Goal: Information Seeking & Learning: Learn about a topic

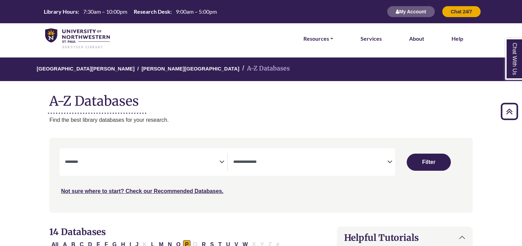
select select "Database Subject Filter"
select select "Database Types Filter"
click at [145, 69] on link "[PERSON_NAME][GEOGRAPHIC_DATA]" at bounding box center [191, 68] width 98 height 7
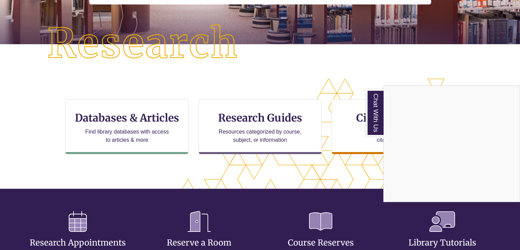
scroll to position [215, 462]
click at [138, 131] on div "Chat With Us" at bounding box center [260, 125] width 520 height 250
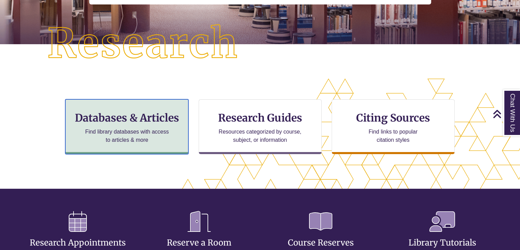
click at [148, 118] on h3 "Databases & Articles" at bounding box center [126, 117] width 111 height 13
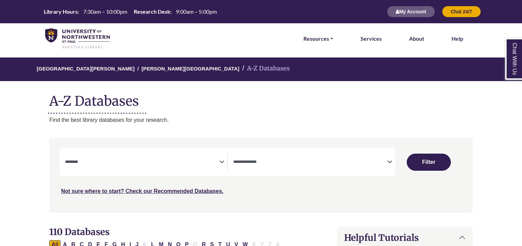
select select "Database Subject Filter"
select select "Database Types Filter"
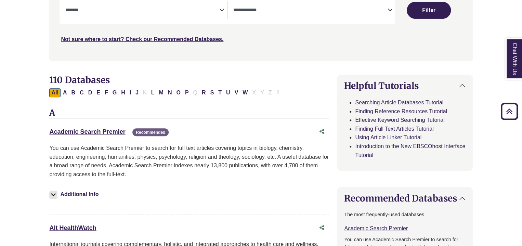
scroll to position [153, 0]
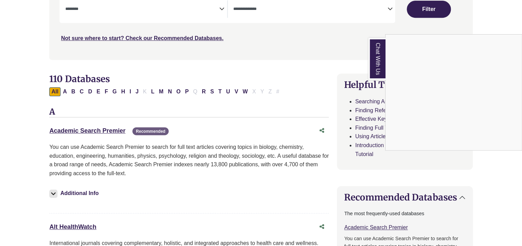
click at [186, 91] on div "Chat With Us" at bounding box center [261, 123] width 522 height 246
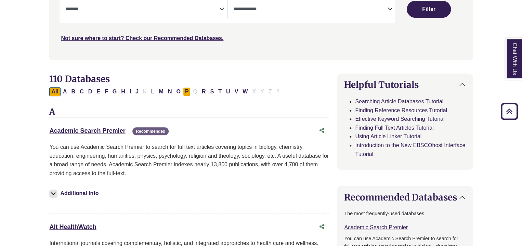
click at [185, 93] on button "P" at bounding box center [187, 91] width 8 height 9
select select "Database Subject Filter"
select select "Database Types Filter"
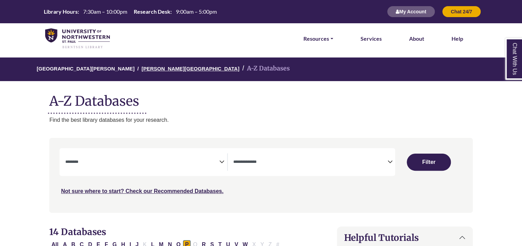
click at [149, 67] on link "[PERSON_NAME][GEOGRAPHIC_DATA]" at bounding box center [191, 68] width 98 height 7
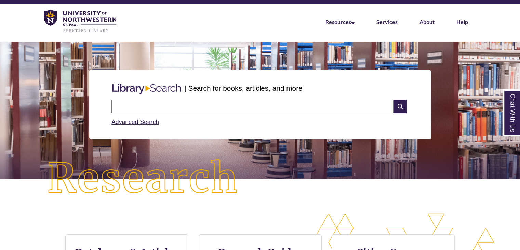
scroll to position [19, 0]
click at [127, 103] on input "text" at bounding box center [252, 107] width 282 height 14
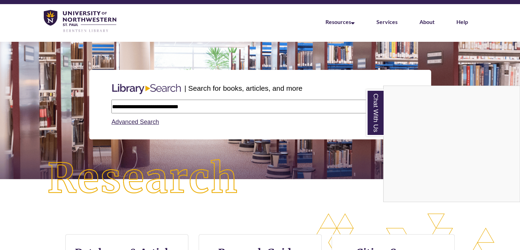
type input "**********"
click at [202, 106] on div "Chat With Us" at bounding box center [260, 125] width 520 height 250
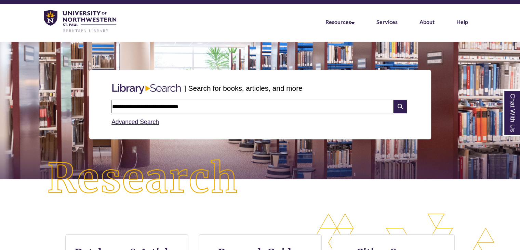
drag, startPoint x: 202, startPoint y: 106, endPoint x: 89, endPoint y: 107, distance: 112.9
click at [89, 107] on div "**********" at bounding box center [260, 104] width 342 height 69
click at [94, 65] on div "| Search for books, articles, and more Search Advanced Search" at bounding box center [260, 104] width 510 height 102
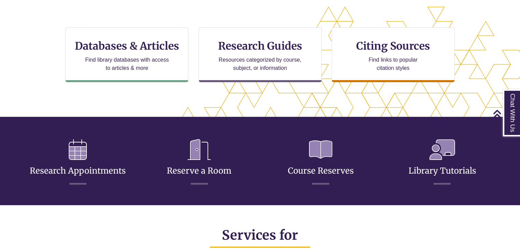
scroll to position [0, 0]
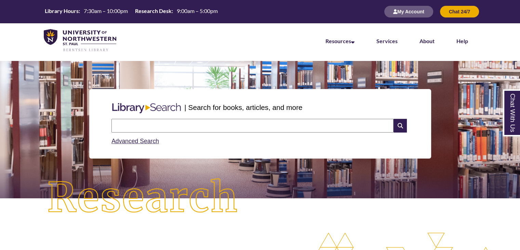
click at [148, 128] on input "text" at bounding box center [252, 126] width 282 height 14
type input "**********"
